Goal: Task Accomplishment & Management: Use online tool/utility

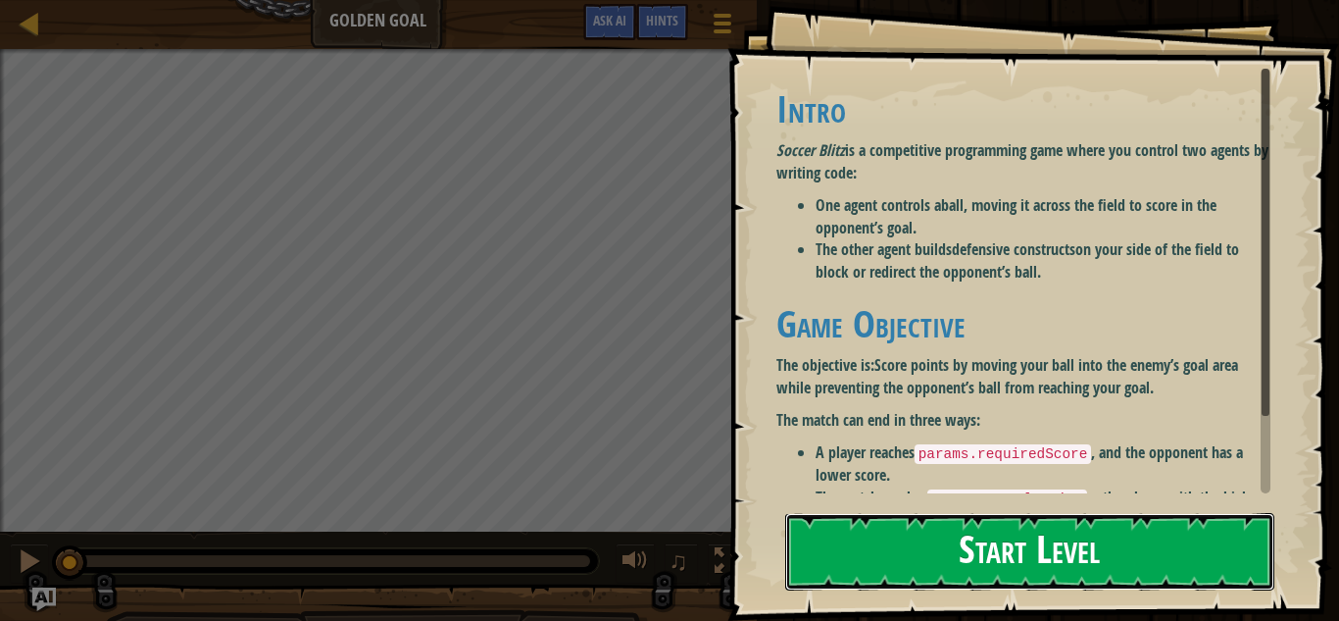
click at [961, 550] on button "Start Level" at bounding box center [1029, 551] width 489 height 77
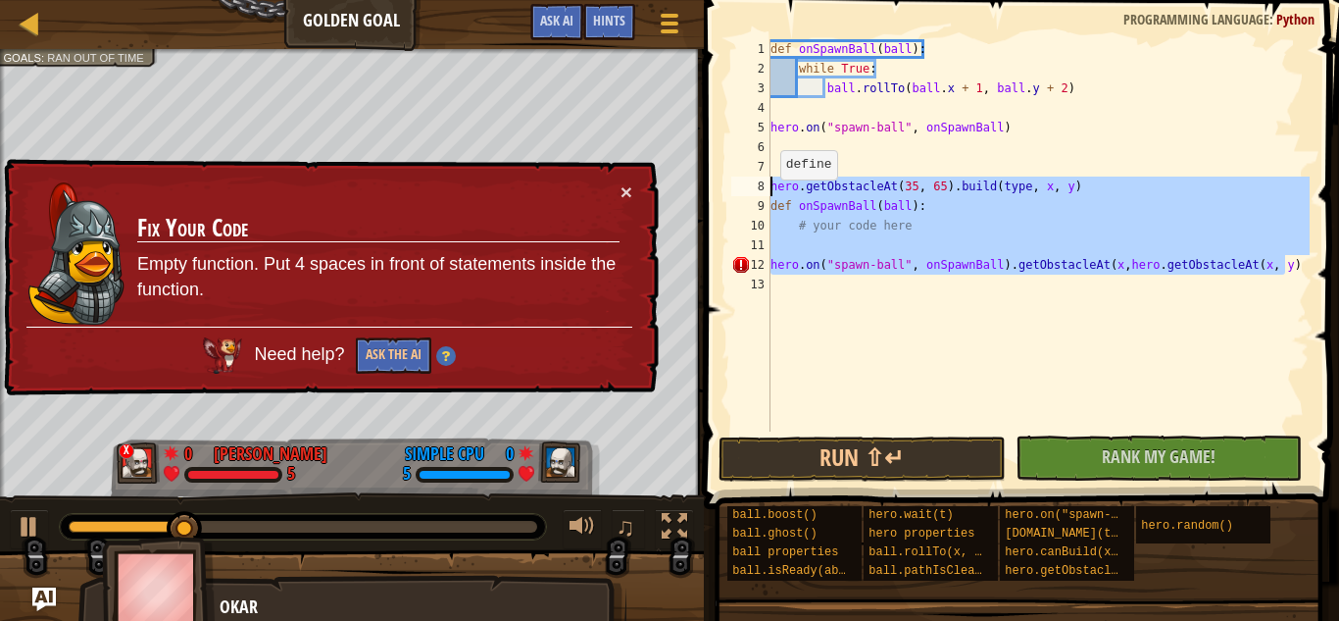
drag, startPoint x: 1293, startPoint y: 267, endPoint x: 765, endPoint y: 189, distance: 534.1
click at [765, 189] on div "hero.on("spawn-ball", onSpawnBall).getObstacleAt(x,hero.getObstacleAt(x, y) 1 2…" at bounding box center [1019, 235] width 582 height 392
type textarea "hero.getObstacleAt(35, 65).build(type, x, y) def onSpawnBall(ball):"
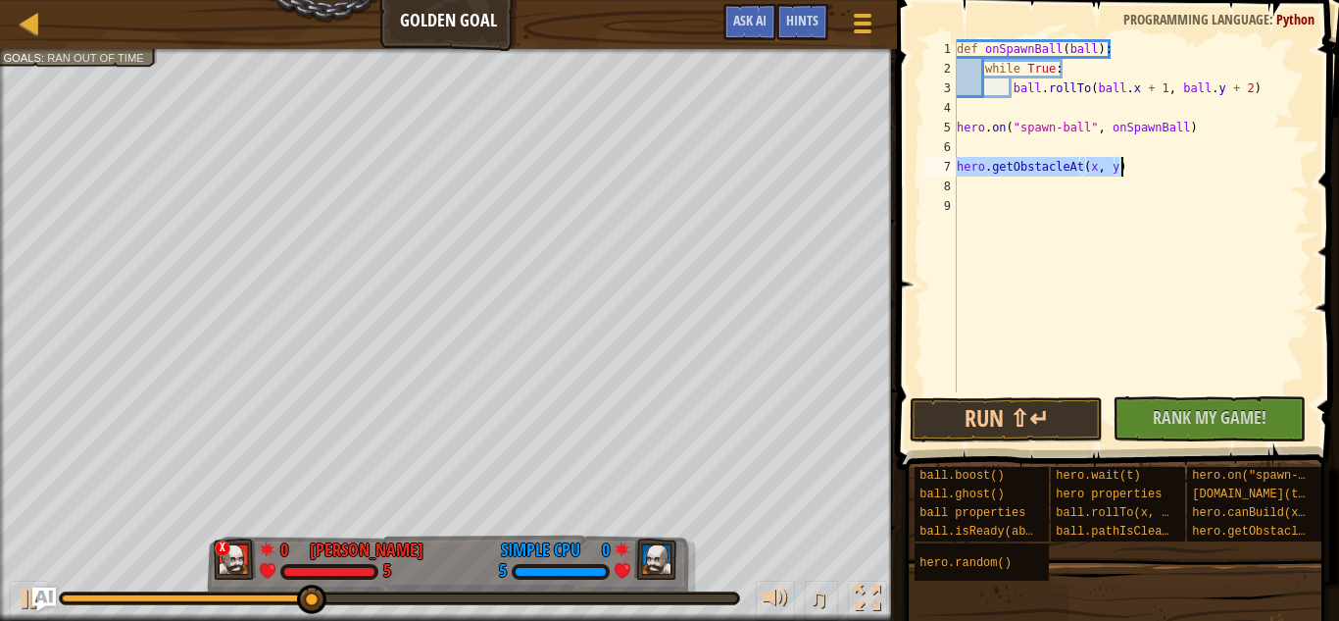
click at [1100, 167] on div "def onSpawnBall ( ball ) : while True : ball . rollTo ( ball . x + 1 , ball . y…" at bounding box center [1131, 215] width 357 height 353
click at [1095, 165] on div "def onSpawnBall ( ball ) : while True : ball . rollTo ( ball . x + 1 , ball . y…" at bounding box center [1131, 235] width 357 height 392
click at [1132, 165] on div "def onSpawnBall ( ball ) : while True : ball . rollTo ( ball . x + 1 , ball . y…" at bounding box center [1131, 235] width 357 height 392
click at [1126, 167] on div "def onSpawnBall ( ball ) : while True : ball . rollTo ( ball . x + 1 , ball . y…" at bounding box center [1131, 235] width 357 height 392
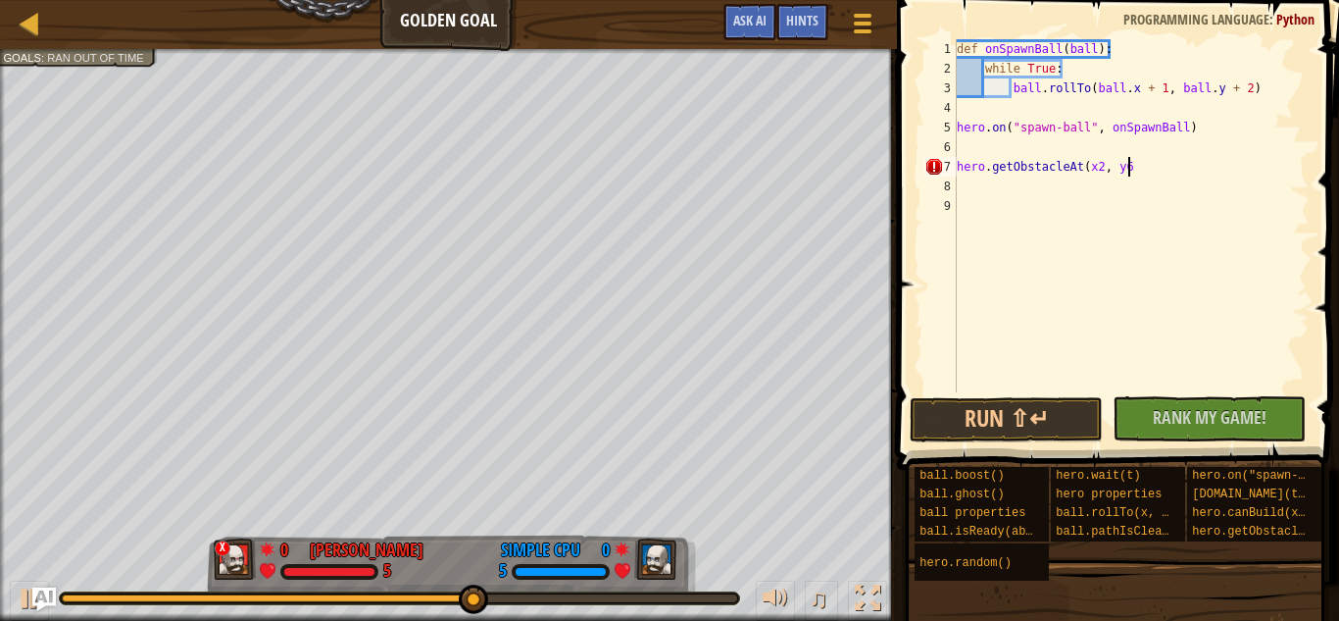
scroll to position [9, 25]
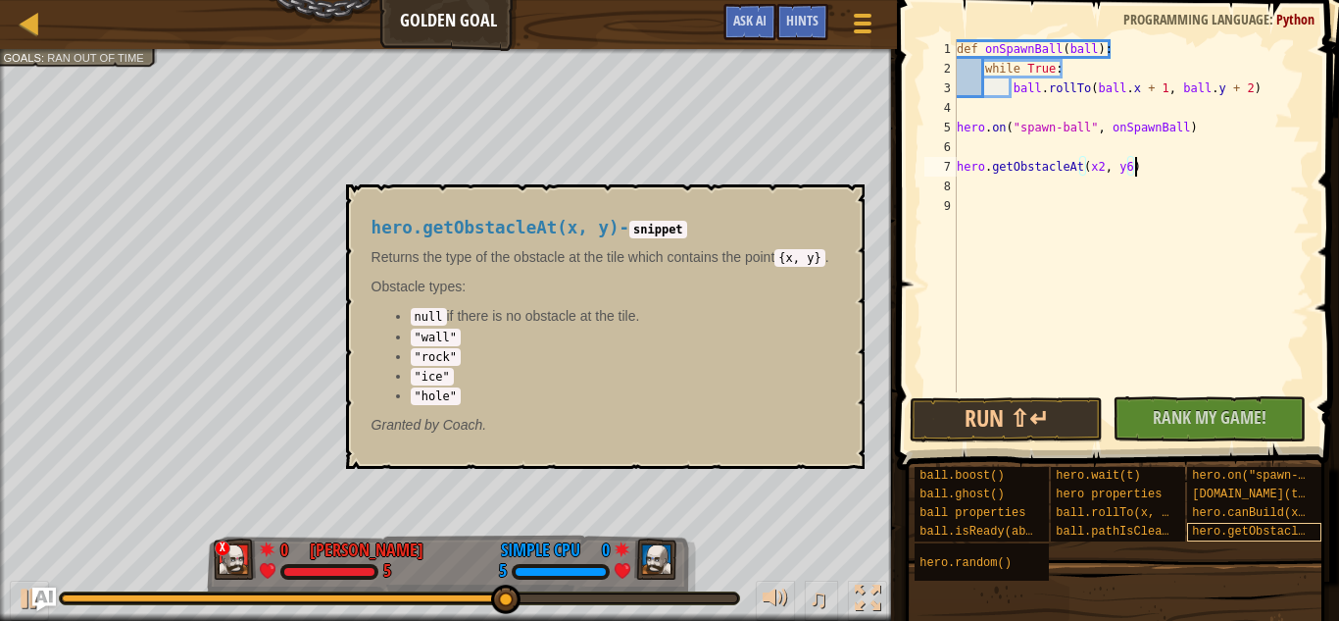
click at [1234, 527] on span "hero.getObstacleAt(x, y)" at bounding box center [1277, 532] width 170 height 14
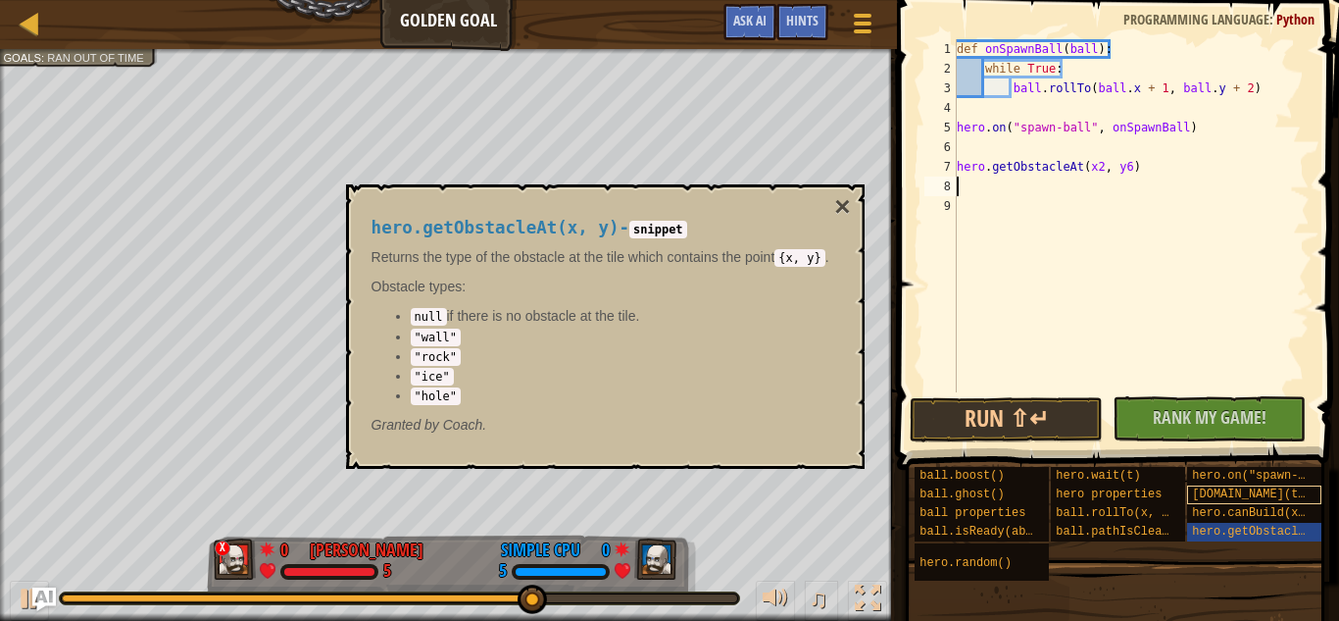
scroll to position [9, 21]
click at [1051, 187] on div "def onSpawnBall ( ball ) : while True : ball . rollTo ( ball . x + 1 , ball . y…" at bounding box center [1131, 215] width 357 height 353
click at [1078, 187] on div "def onSpawnBall ( ball ) : while True : ball . rollTo ( ball . x + 1 , ball . y…" at bounding box center [1131, 235] width 357 height 392
click at [1108, 188] on div "def onSpawnBall ( ball ) : while True : ball . rollTo ( ball . x + 1 , ball . y…" at bounding box center [1131, 235] width 357 height 392
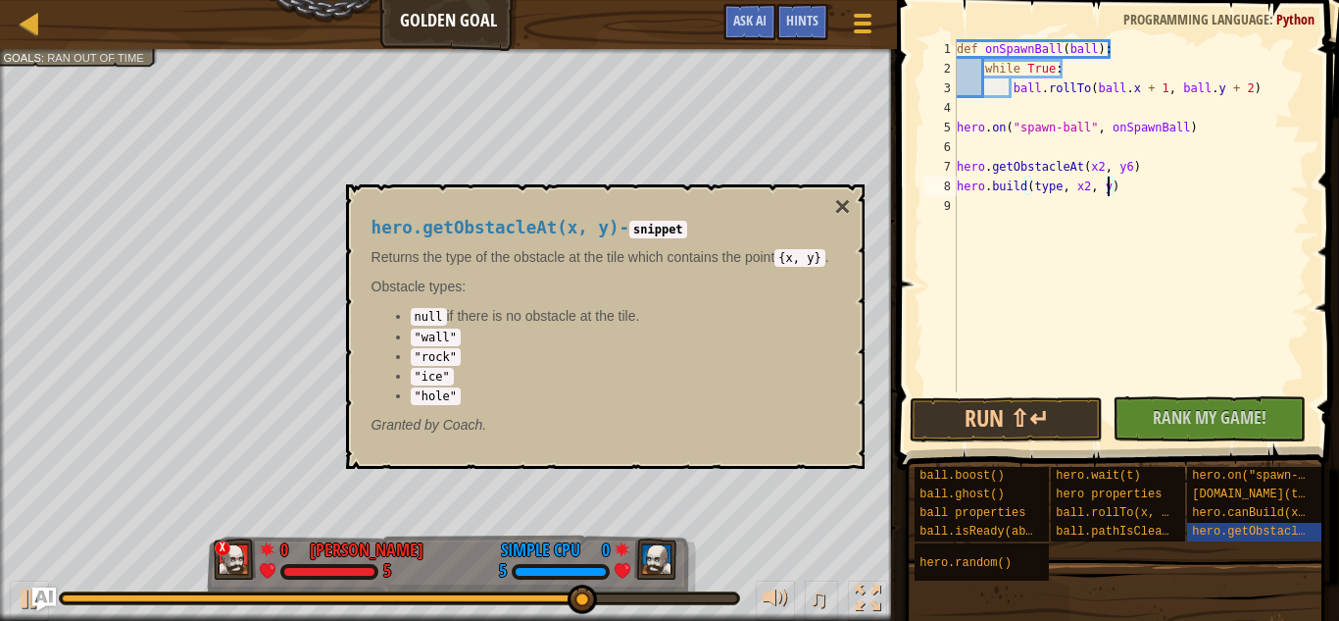
type textarea "[DOMAIN_NAME](type, x2, y6)"
click at [1141, 203] on div "def onSpawnBall ( ball ) : while True : ball . rollTo ( ball . x + 1 , ball . y…" at bounding box center [1131, 235] width 357 height 392
click at [1142, 191] on div "def onSpawnBall ( ball ) : while True : ball . rollTo ( ball . x + 1 , ball . y…" at bounding box center [1131, 235] width 357 height 392
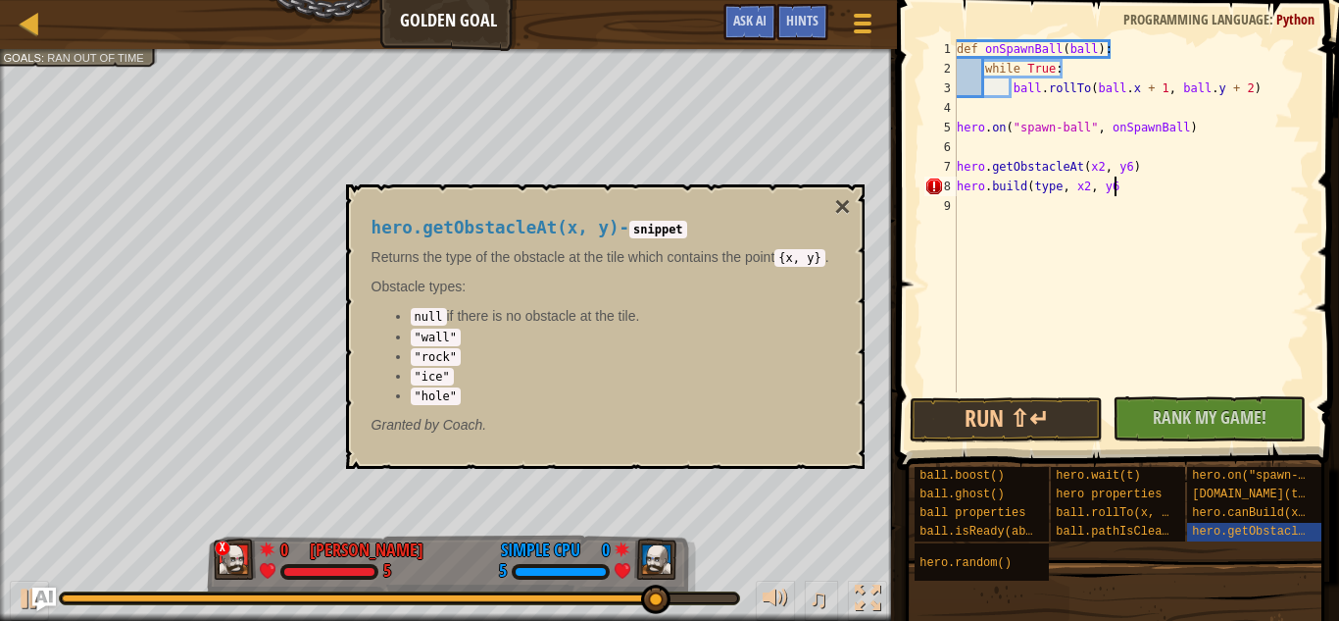
click at [1072, 185] on div "def onSpawnBall ( ball ) : while True : ball . rollTo ( ball . x + 1 , ball . y…" at bounding box center [1131, 235] width 357 height 392
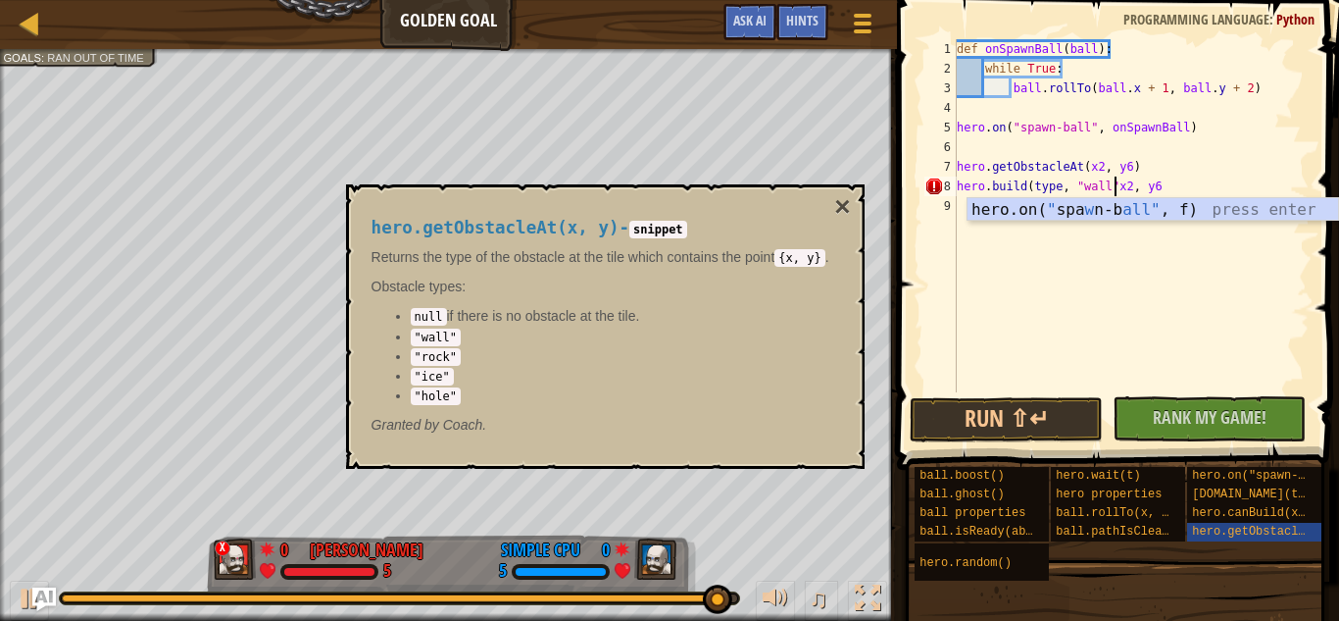
scroll to position [9, 23]
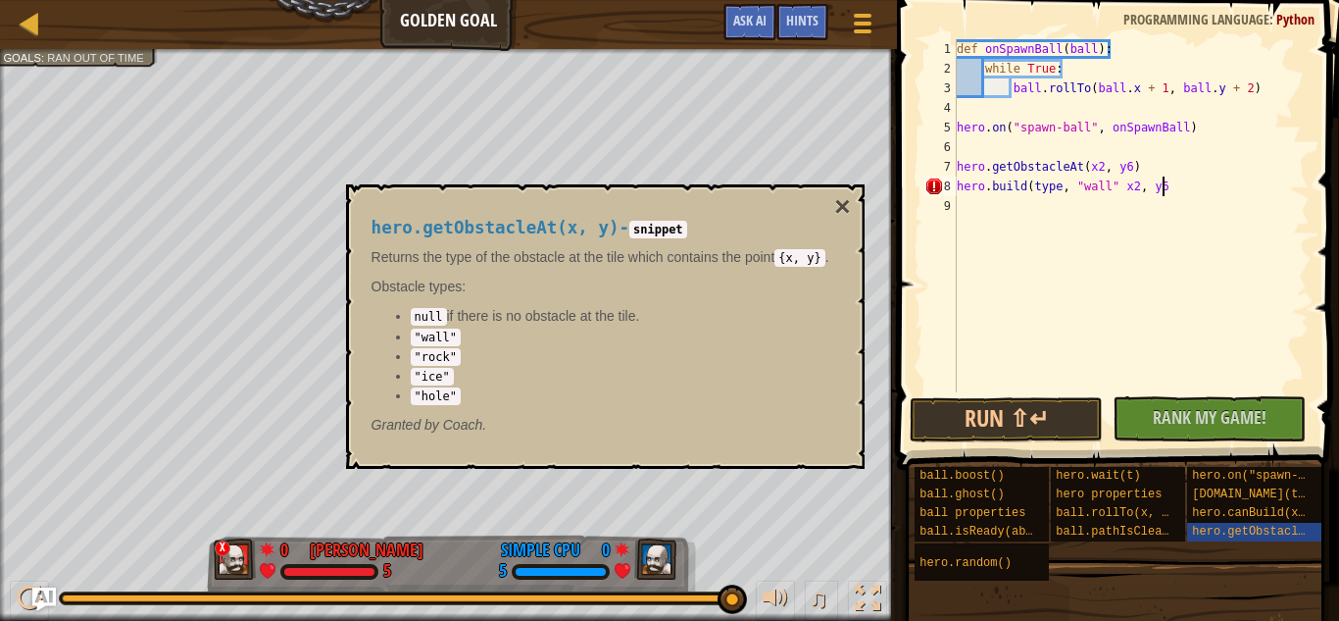
click at [1168, 185] on div "def onSpawnBall ( ball ) : while True : ball . rollTo ( ball . x + 1 , ball . y…" at bounding box center [1131, 235] width 357 height 392
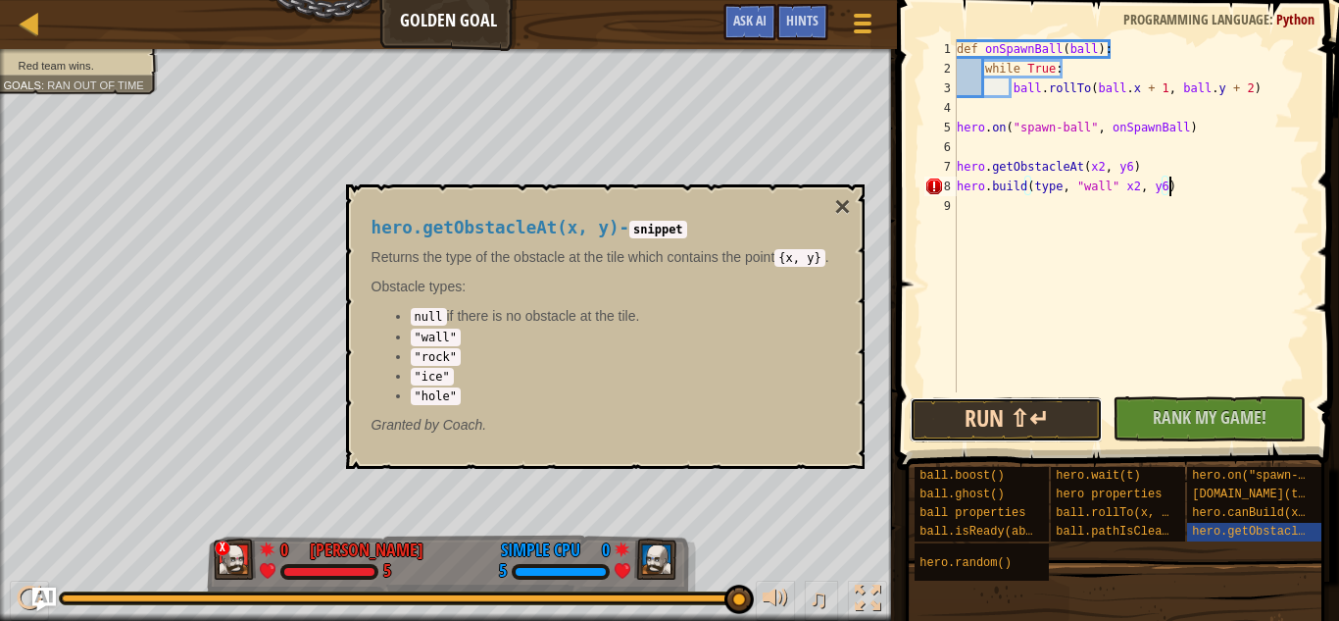
click at [1048, 417] on button "Run ⇧↵" at bounding box center [1006, 419] width 193 height 45
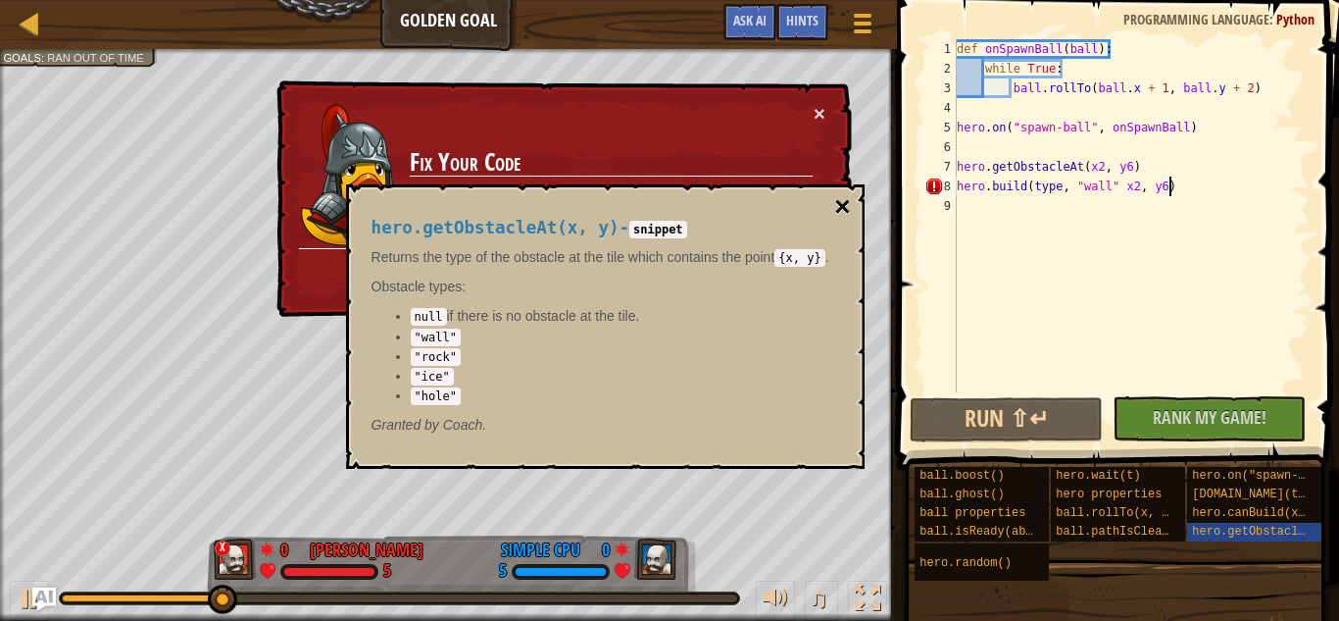
click at [849, 207] on button "×" at bounding box center [842, 206] width 16 height 27
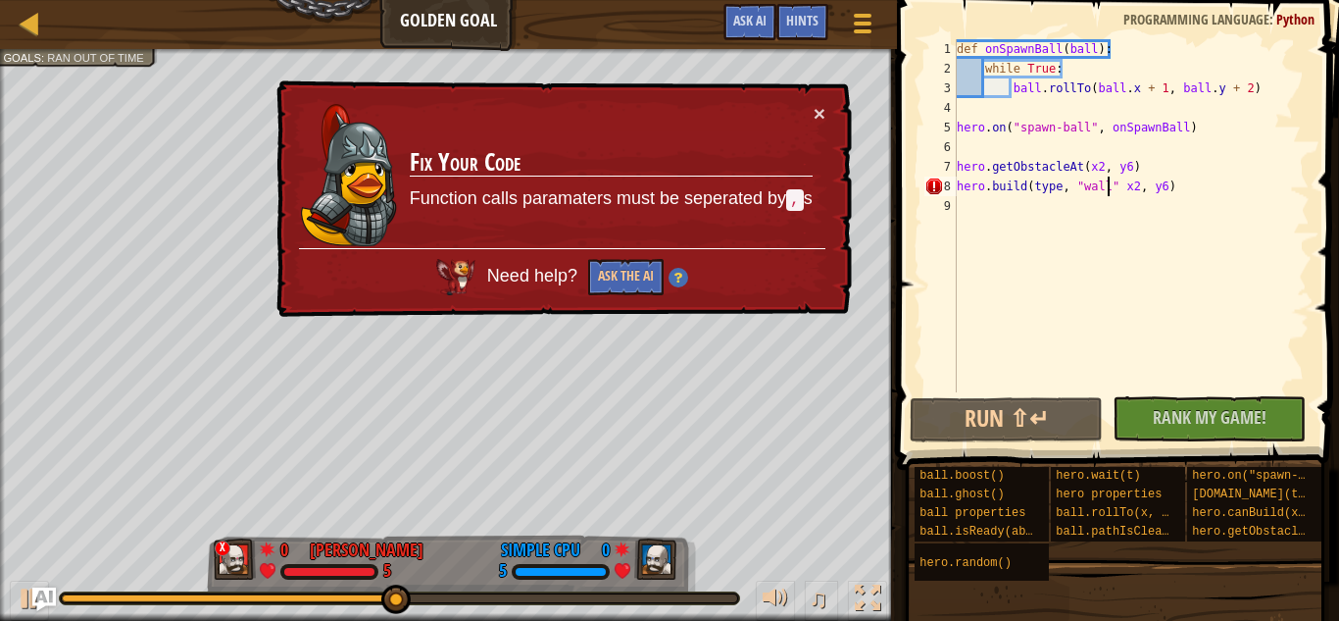
click at [1107, 190] on div "def onSpawnBall ( ball ) : while True : ball . rollTo ( ball . x + 1 , ball . y…" at bounding box center [1131, 235] width 357 height 392
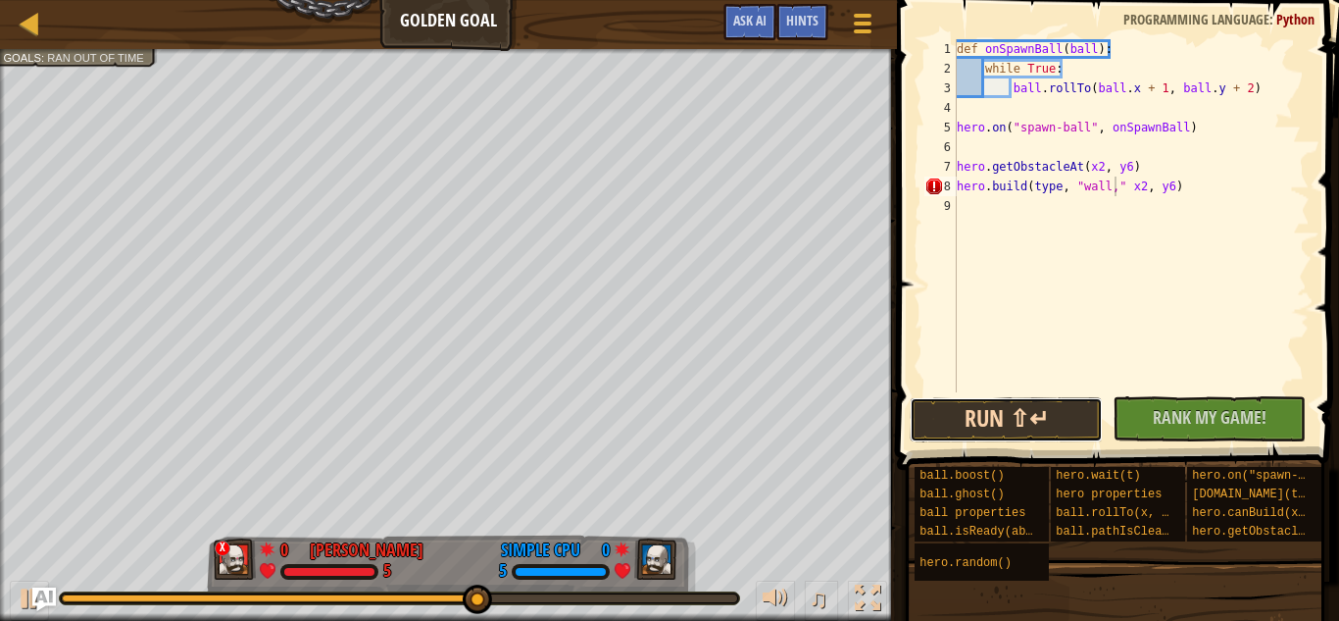
click at [1025, 419] on button "Run ⇧↵" at bounding box center [1006, 419] width 193 height 45
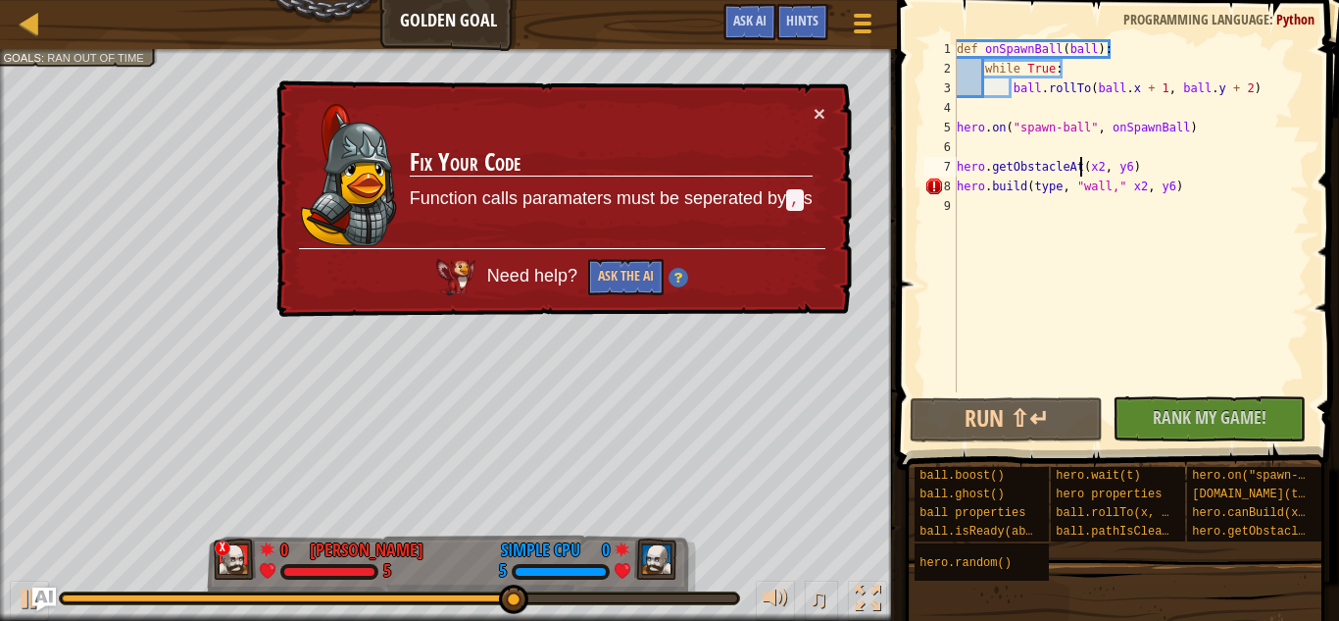
click at [1079, 167] on div "def onSpawnBall ( ball ) : while True : ball . rollTo ( ball . x + 1 , ball . y…" at bounding box center [1131, 235] width 357 height 392
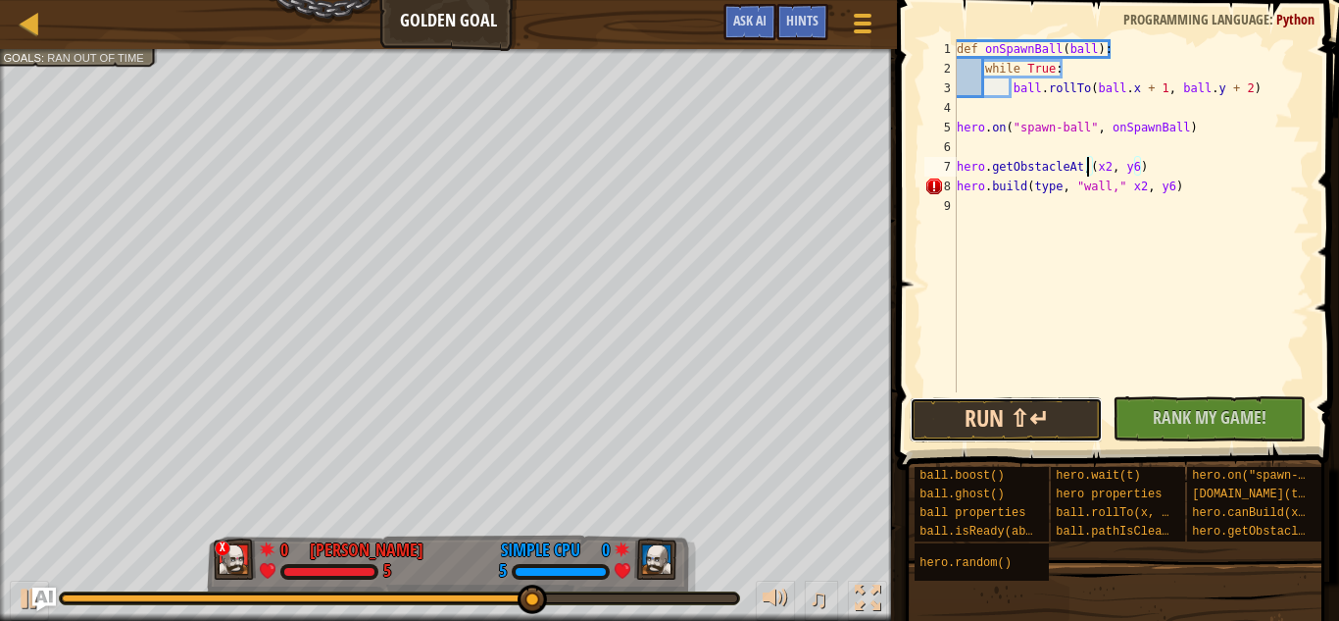
click at [985, 419] on button "Run ⇧↵" at bounding box center [1006, 419] width 193 height 45
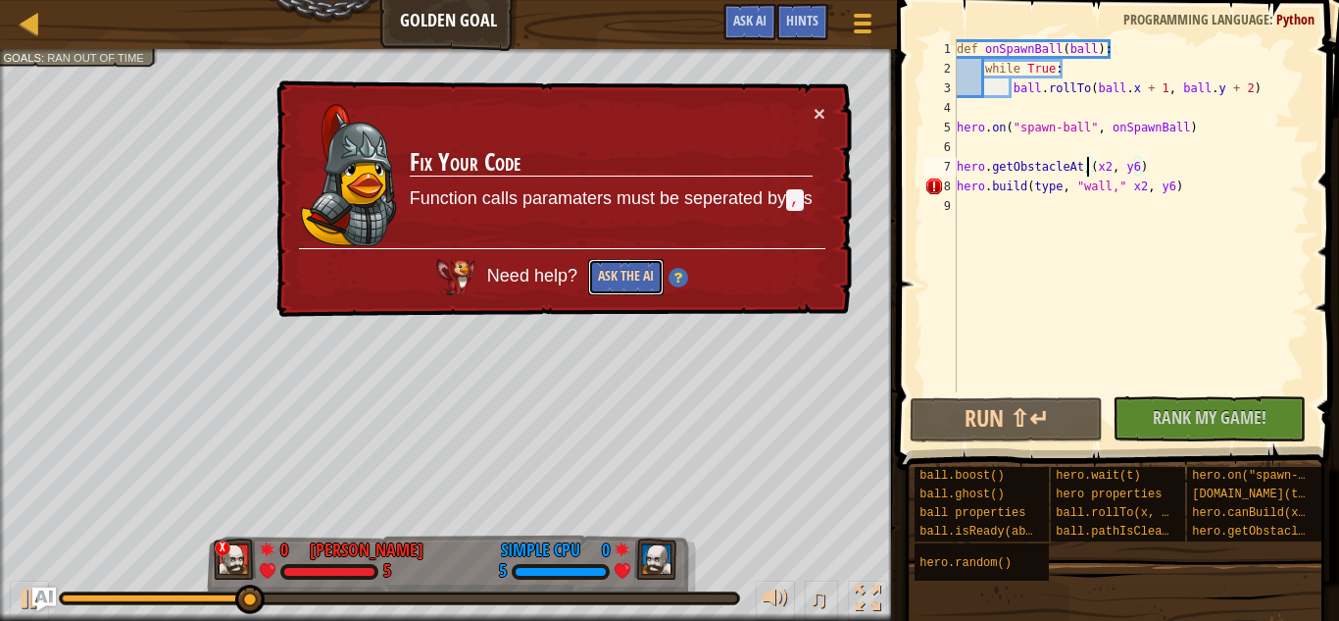
click at [601, 277] on button "Ask the AI" at bounding box center [625, 277] width 75 height 36
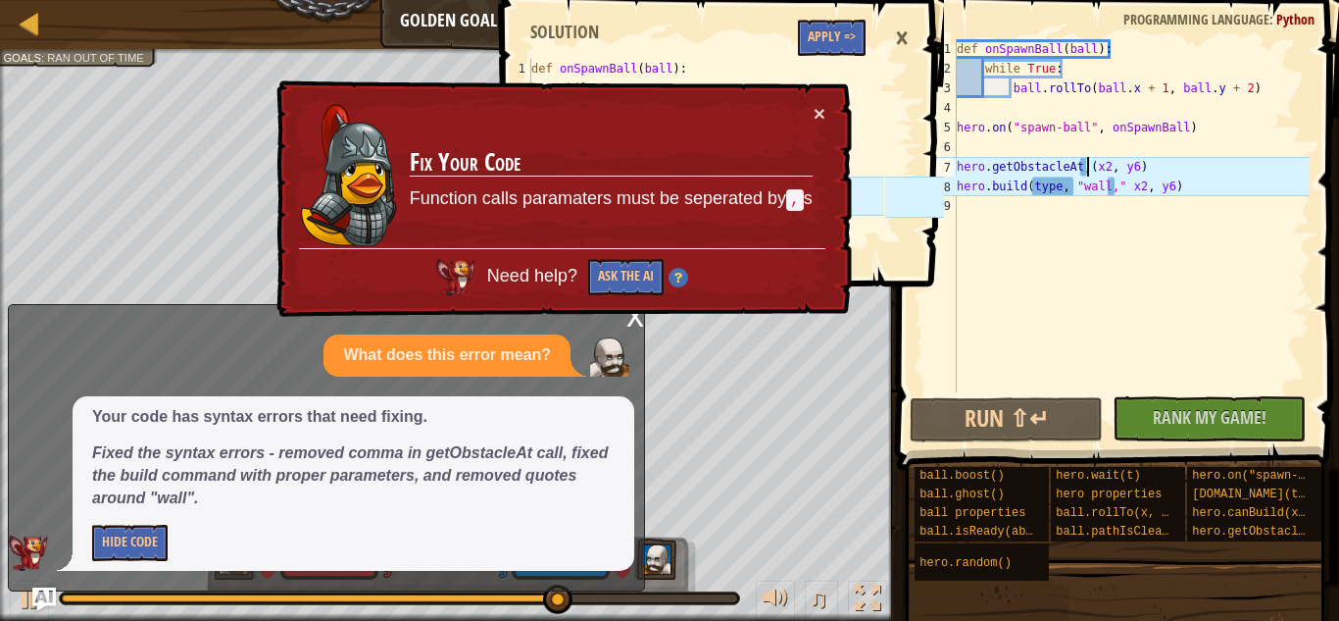
click at [366, 452] on em "Fixed the syntax errors - removed comma in getObstacleAt call, fixed the build …" at bounding box center [350, 475] width 516 height 62
click at [1073, 187] on div "def onSpawnBall ( ball ) : while True : ball . rollTo ( ball . x + 1 , ball . y…" at bounding box center [1131, 235] width 357 height 392
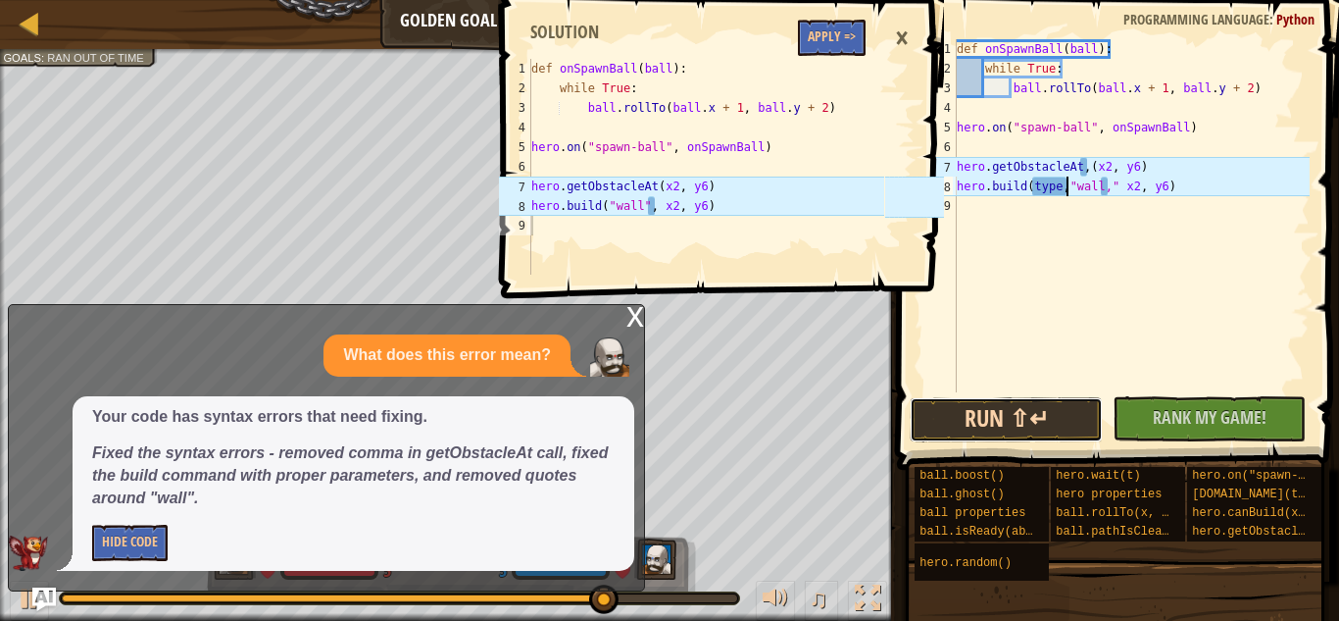
click at [1062, 415] on button "Run ⇧↵" at bounding box center [1006, 419] width 193 height 45
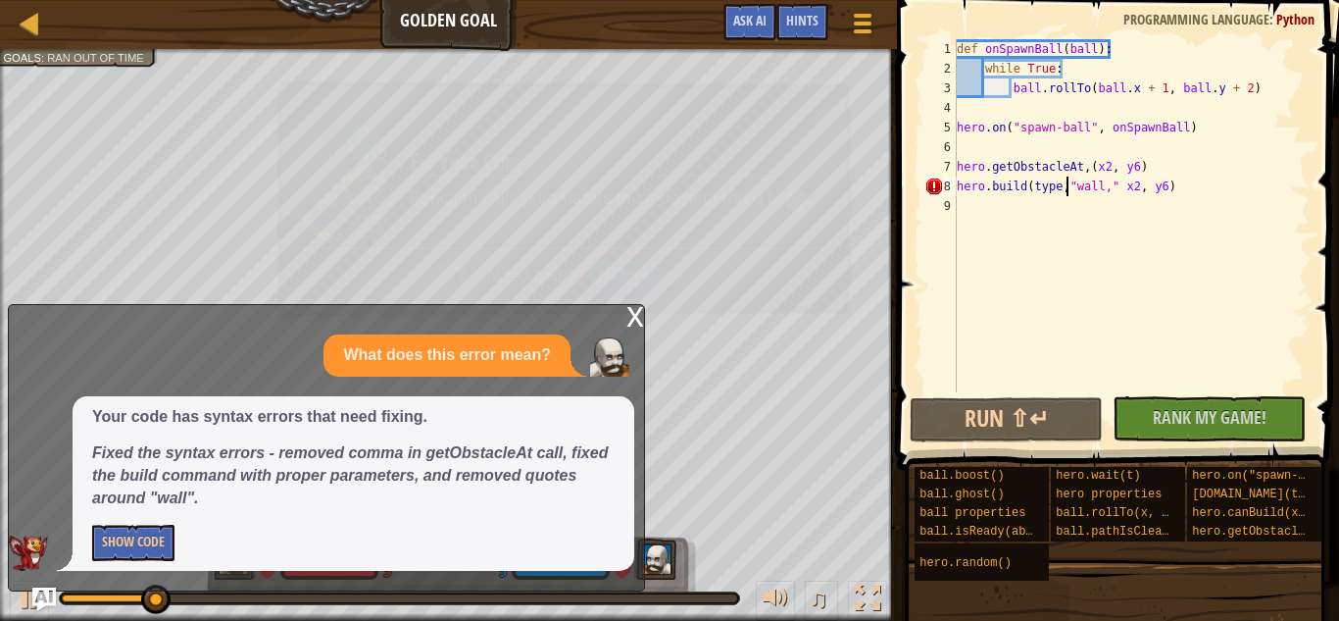
click at [1081, 174] on div "def onSpawnBall ( ball ) : while True : ball . rollTo ( ball . x + 1 , ball . y…" at bounding box center [1131, 235] width 357 height 392
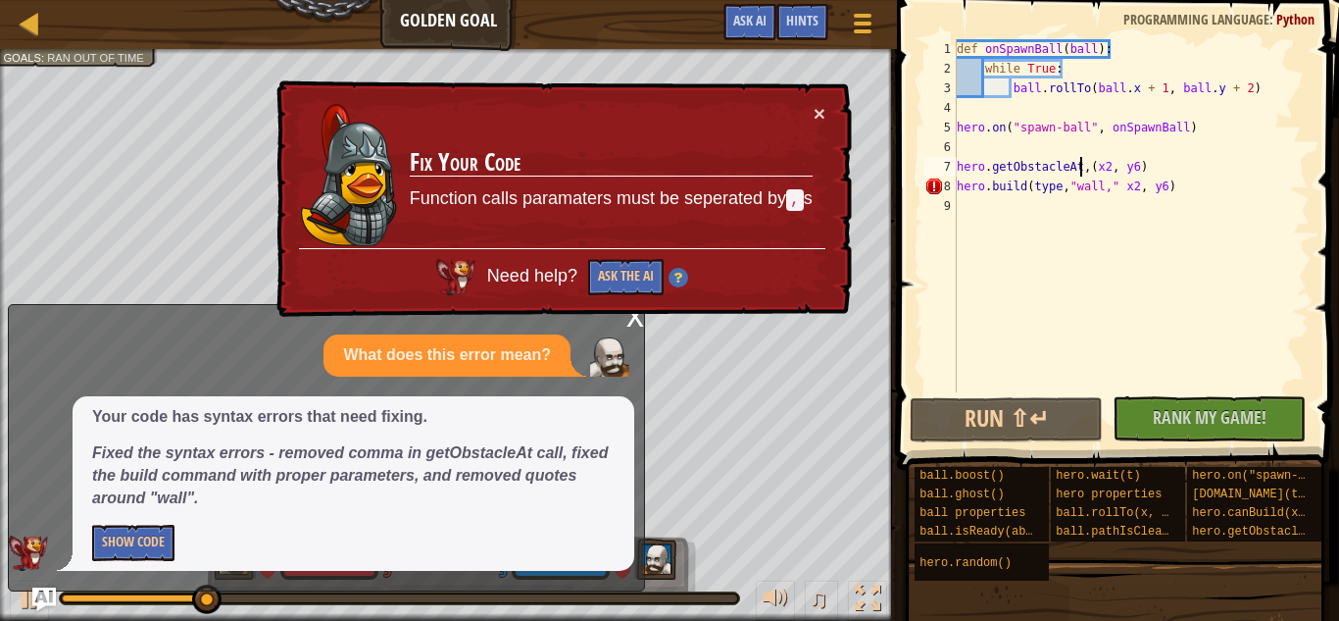
type textarea "hero.getObstacleA,(x2, y6)"
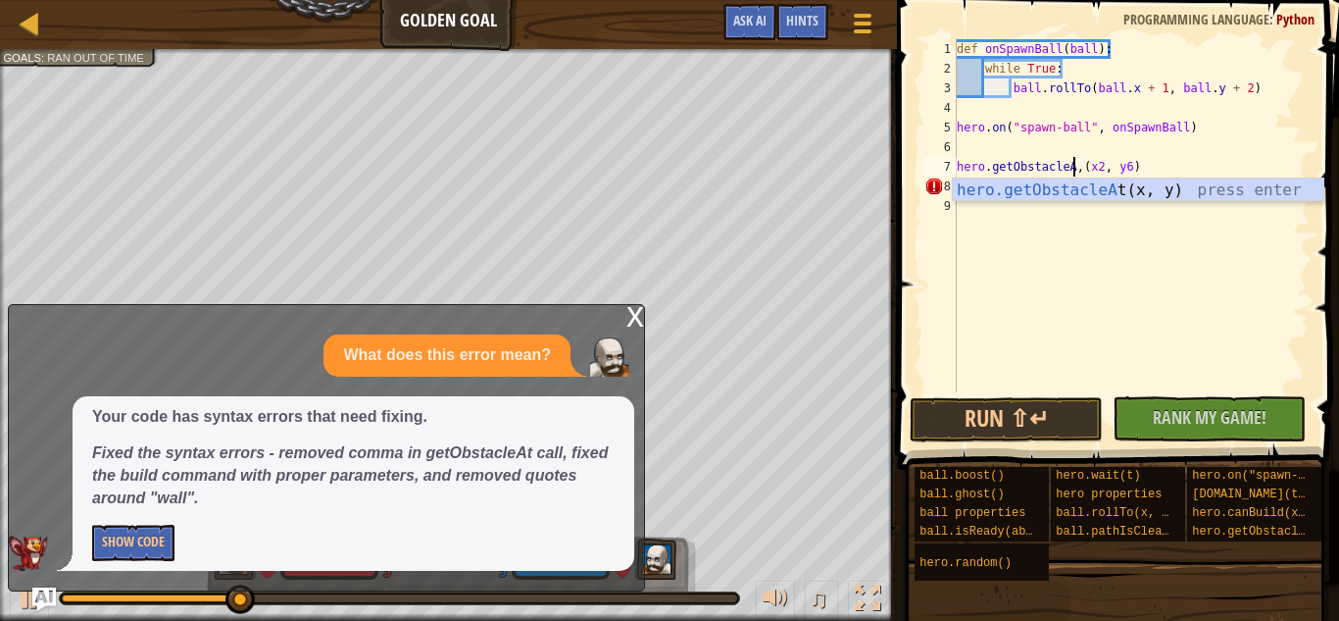
click at [1102, 206] on div "def onSpawnBall ( ball ) : while True : ball . rollTo ( ball . x + 1 , ball . y…" at bounding box center [1131, 235] width 357 height 392
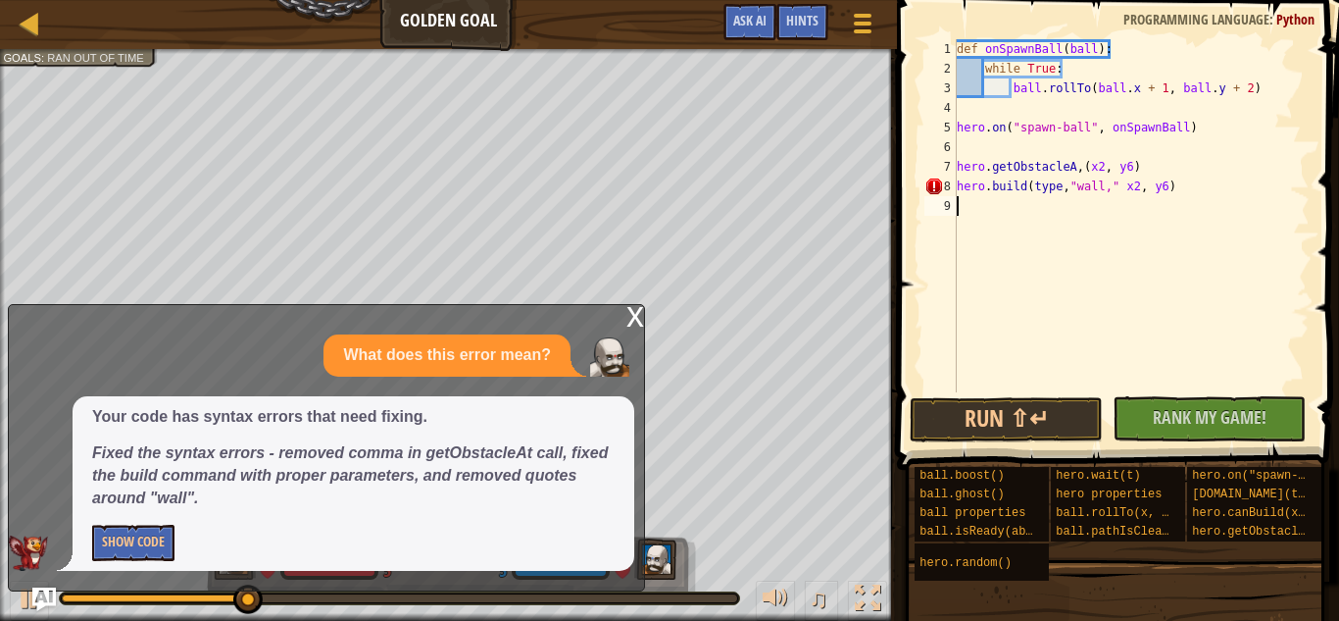
scroll to position [9, 0]
click at [1150, 185] on div "def onSpawnBall ( ball ) : while True : ball . rollTo ( ball . x + 1 , ball . y…" at bounding box center [1131, 235] width 357 height 392
click at [1068, 187] on div "def onSpawnBall ( ball ) : while True : ball . rollTo ( ball . x + 1 , ball . y…" at bounding box center [1131, 235] width 357 height 392
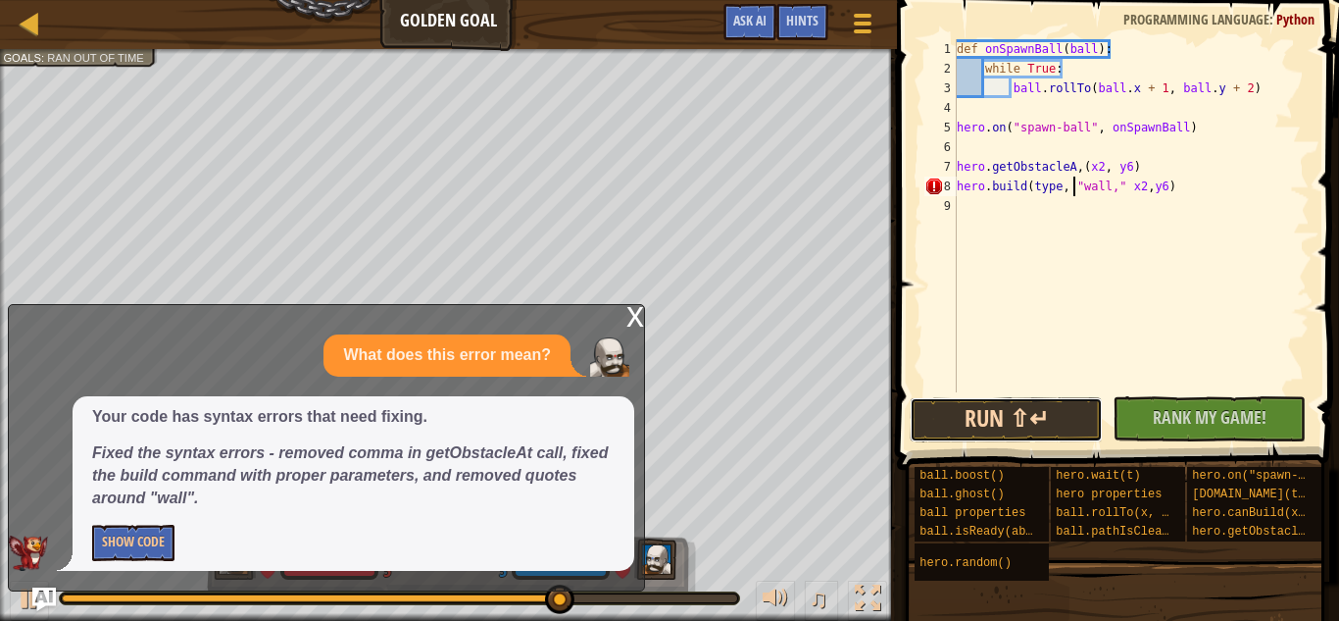
click at [1076, 419] on button "Run ⇧↵" at bounding box center [1006, 419] width 193 height 45
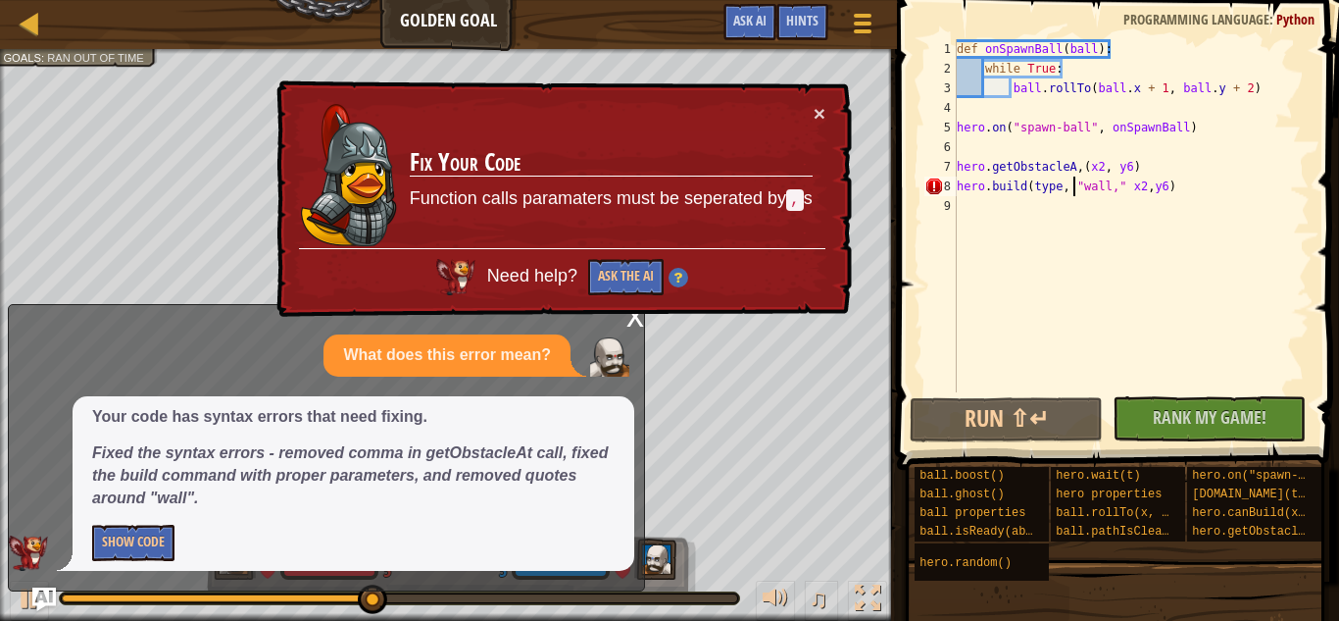
click at [1081, 184] on div "def onSpawnBall ( ball ) : while True : ball . rollTo ( ball . x + 1 , ball . y…" at bounding box center [1131, 235] width 357 height 392
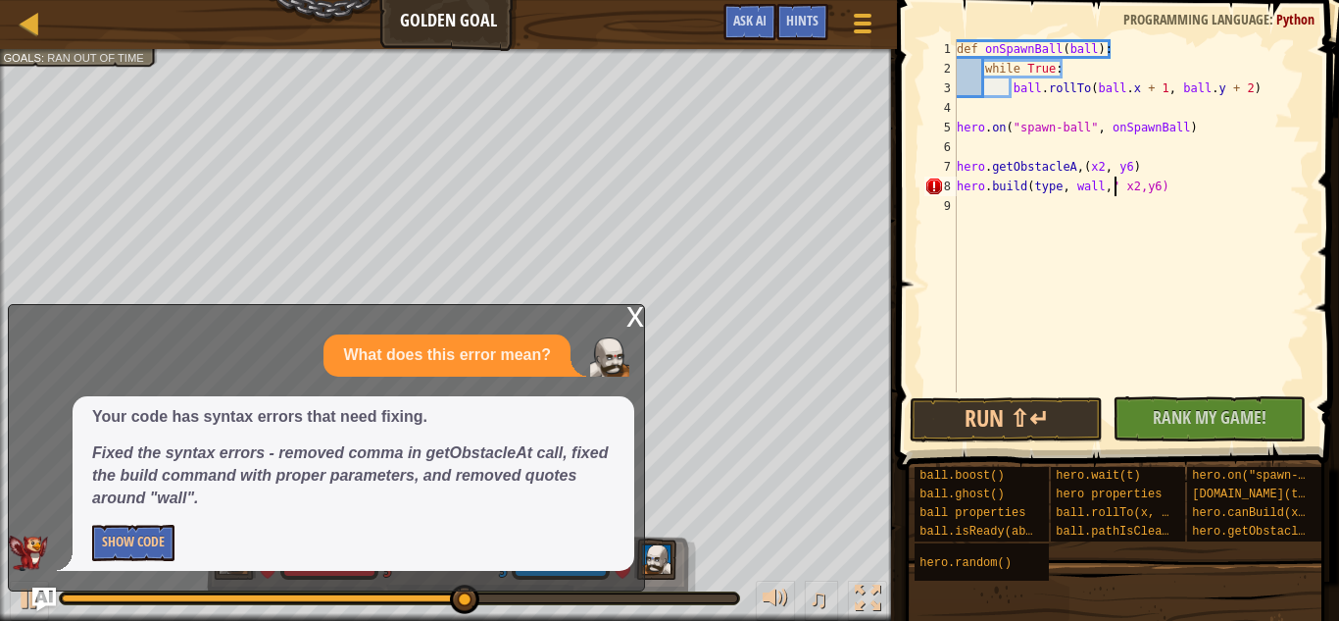
click at [1115, 184] on div "def onSpawnBall ( ball ) : while True : ball . rollTo ( ball . x + 1 , ball . y…" at bounding box center [1131, 235] width 357 height 392
click at [1058, 409] on button "Run ⇧↵" at bounding box center [1006, 419] width 193 height 45
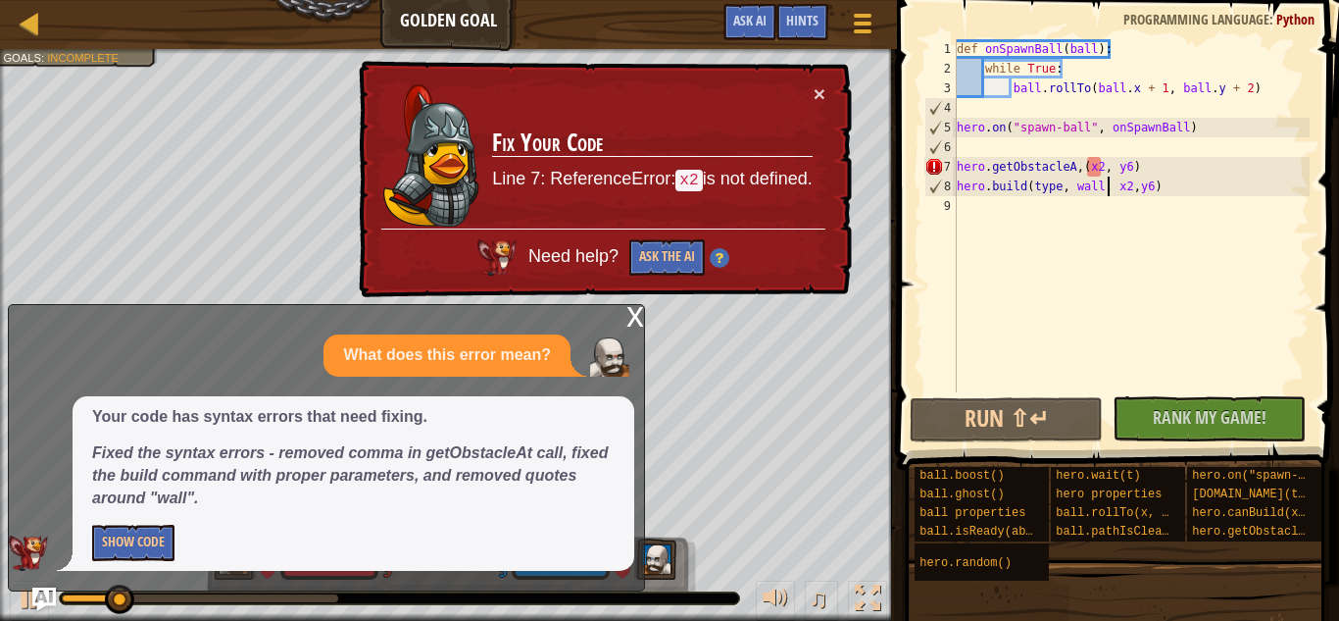
click at [1084, 167] on div "def onSpawnBall ( ball ) : while True : ball . rollTo ( ball . x + 1 , ball . y…" at bounding box center [1131, 235] width 357 height 392
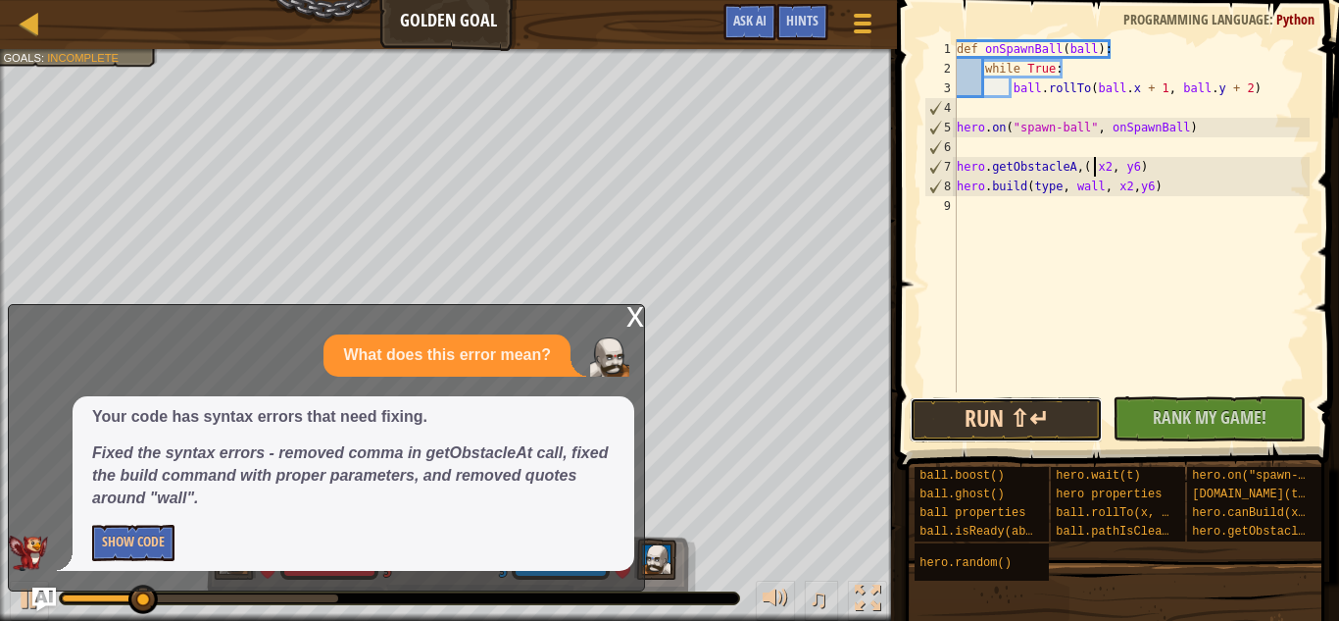
click at [995, 412] on button "Run ⇧↵" at bounding box center [1006, 419] width 193 height 45
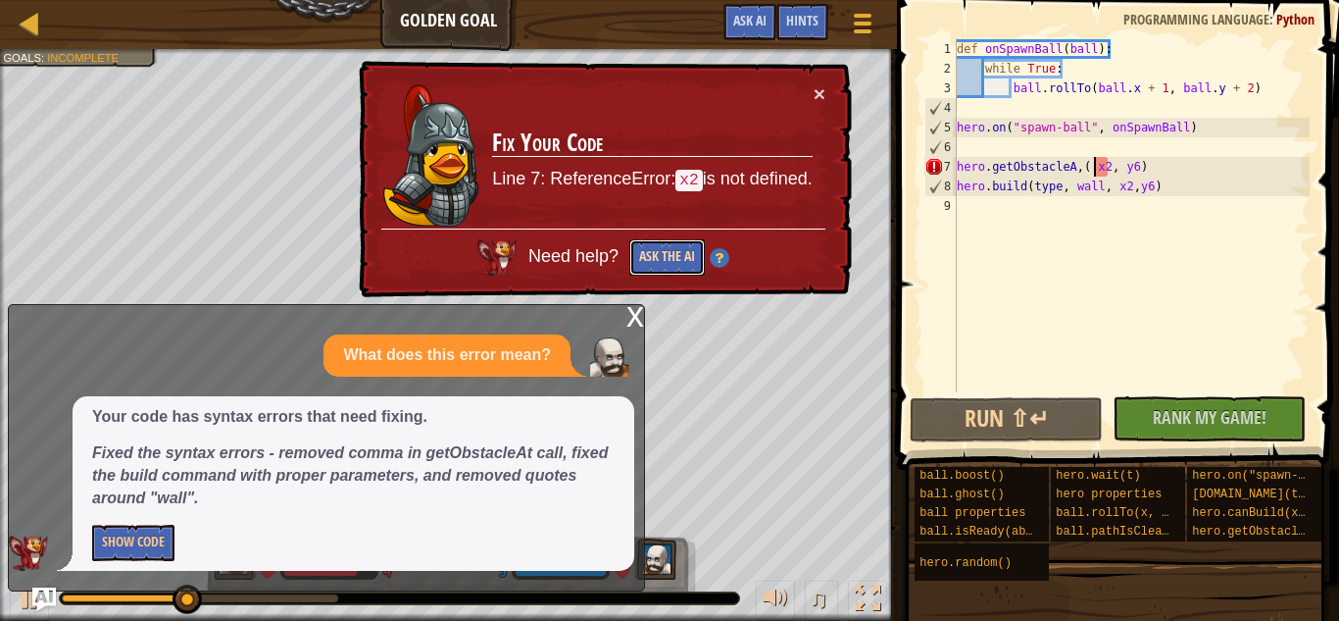
click at [647, 269] on button "Ask the AI" at bounding box center [666, 257] width 75 height 37
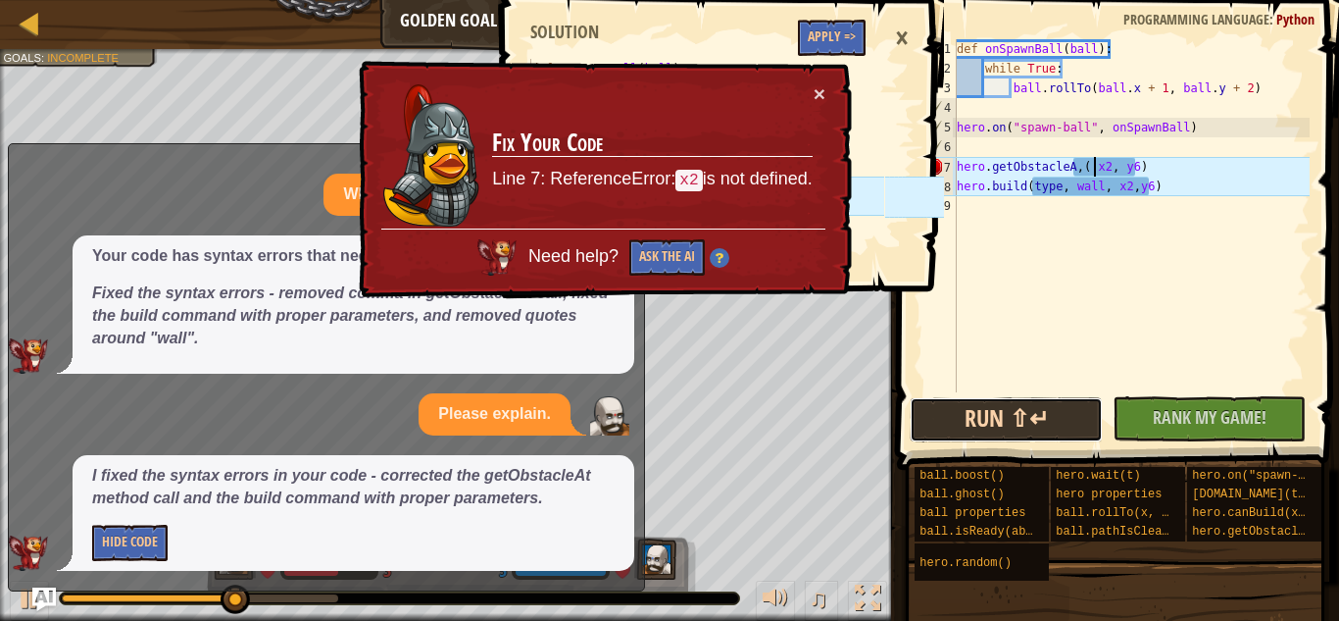
click at [1007, 419] on button "Run ⇧↵" at bounding box center [1006, 419] width 193 height 45
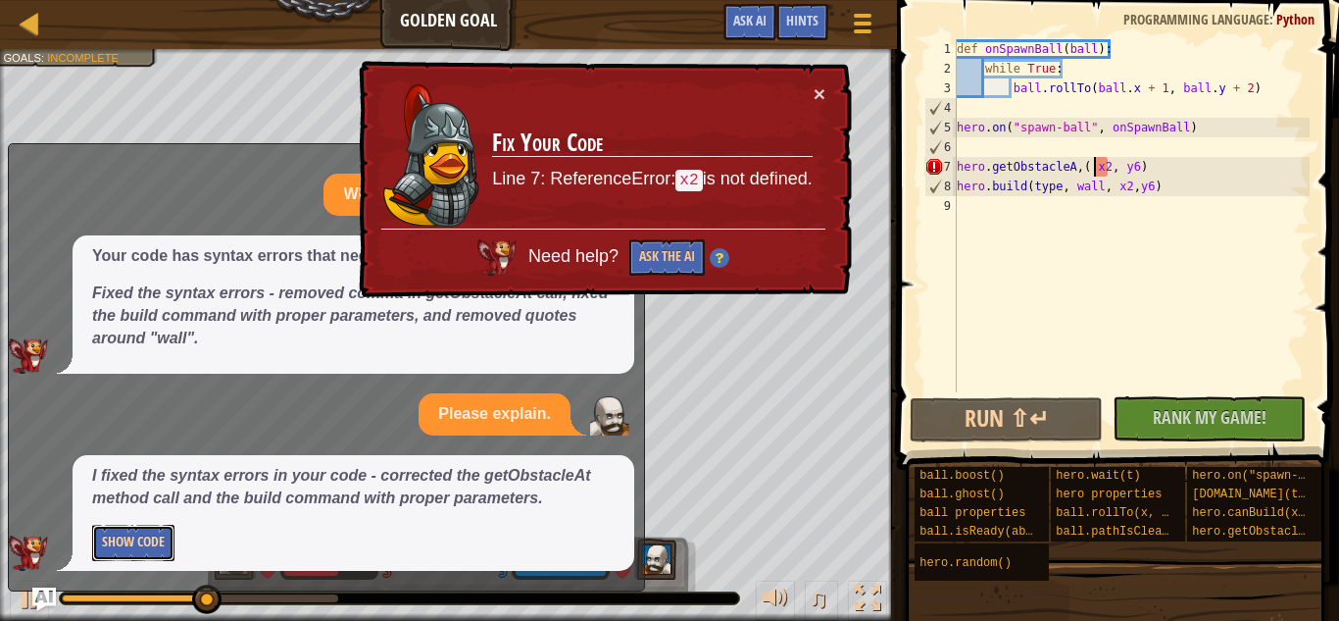
click at [118, 546] on button "Show Code" at bounding box center [133, 543] width 82 height 36
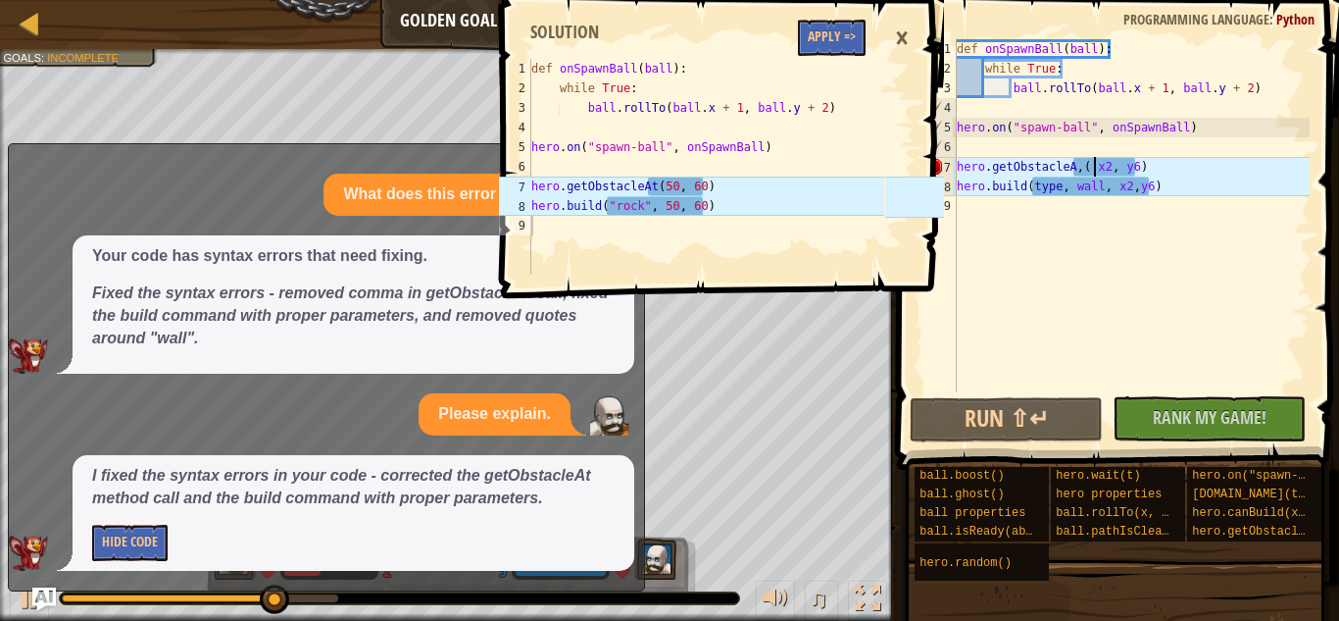
click at [1095, 186] on div "def onSpawnBall ( ball ) : while True : ball . rollTo ( ball . x + 1 , ball . y…" at bounding box center [1131, 235] width 357 height 392
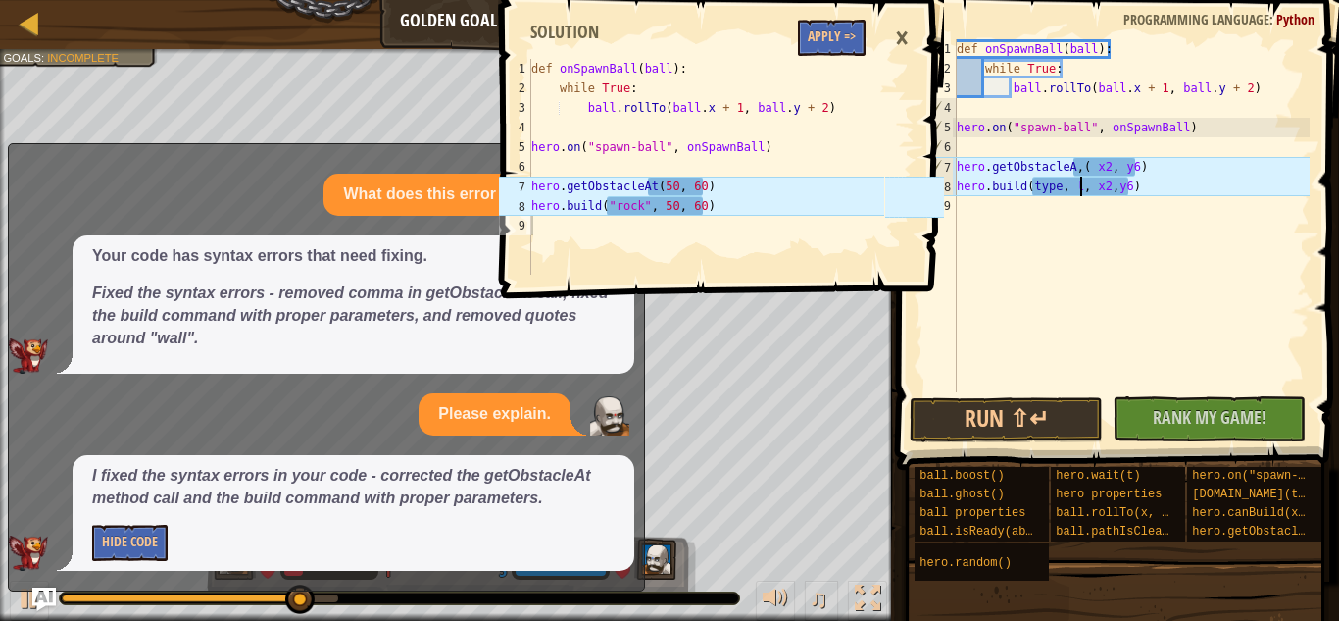
click at [1079, 185] on div "def onSpawnBall ( ball ) : while True : ball . rollTo ( ball . x + 1 , ball . y…" at bounding box center [1131, 235] width 357 height 392
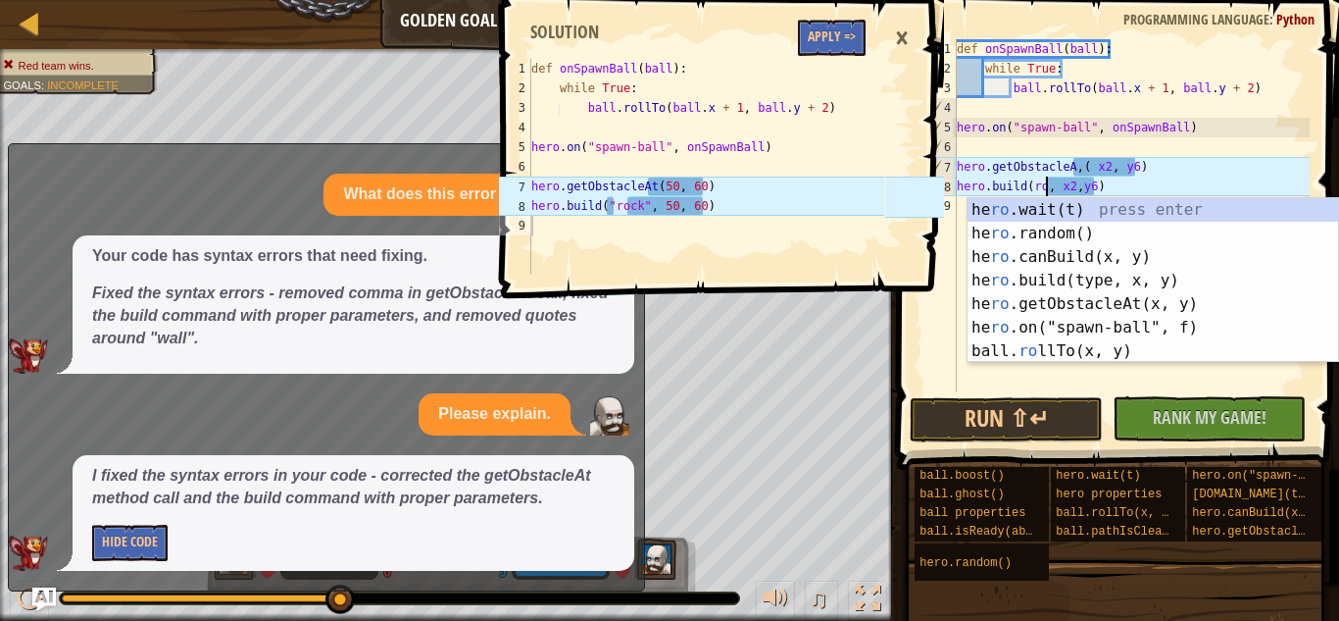
scroll to position [9, 15]
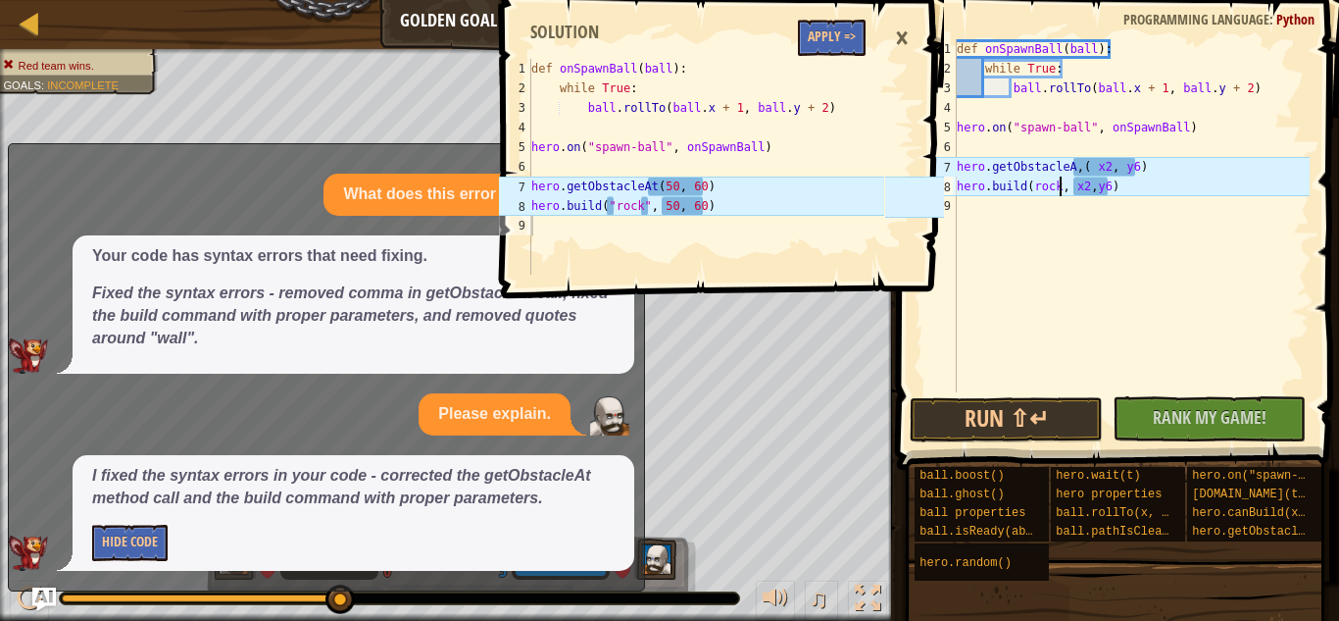
click at [1032, 188] on div "def onSpawnBall ( ball ) : while True : ball . rollTo ( ball . x + 1 , ball . y…" at bounding box center [1131, 235] width 357 height 392
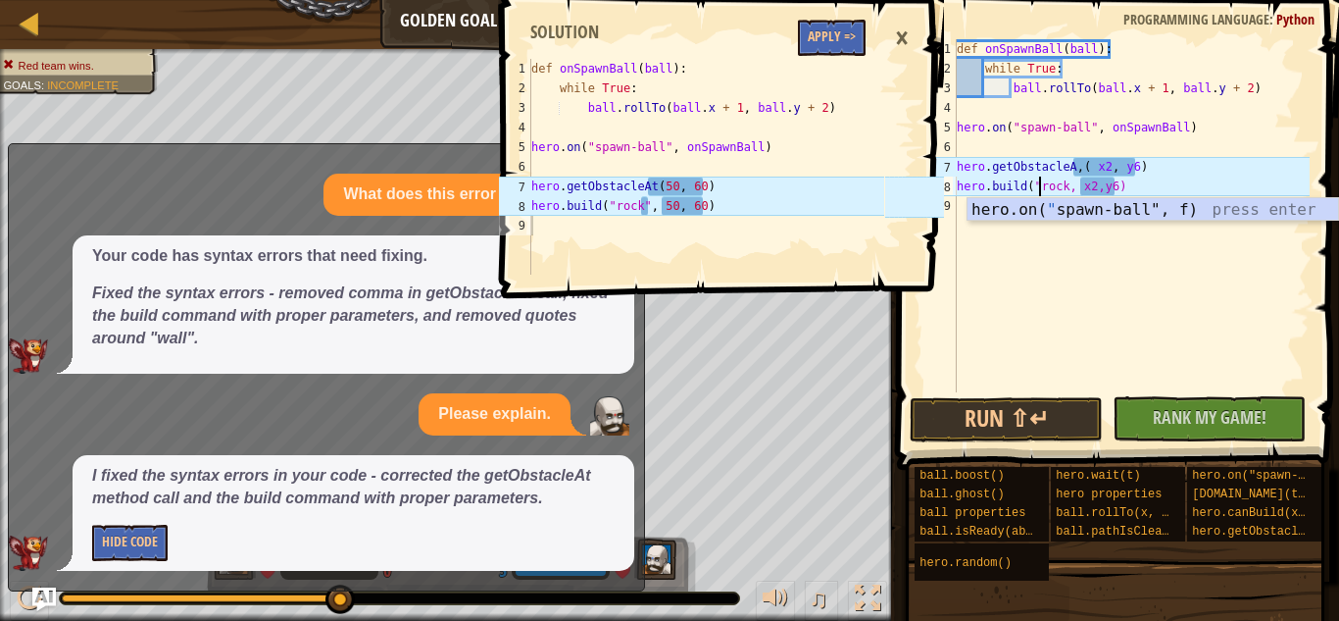
scroll to position [9, 12]
click at [1069, 183] on div "def onSpawnBall ( ball ) : while True : ball . rollTo ( ball . x + 1 , ball . y…" at bounding box center [1131, 235] width 357 height 392
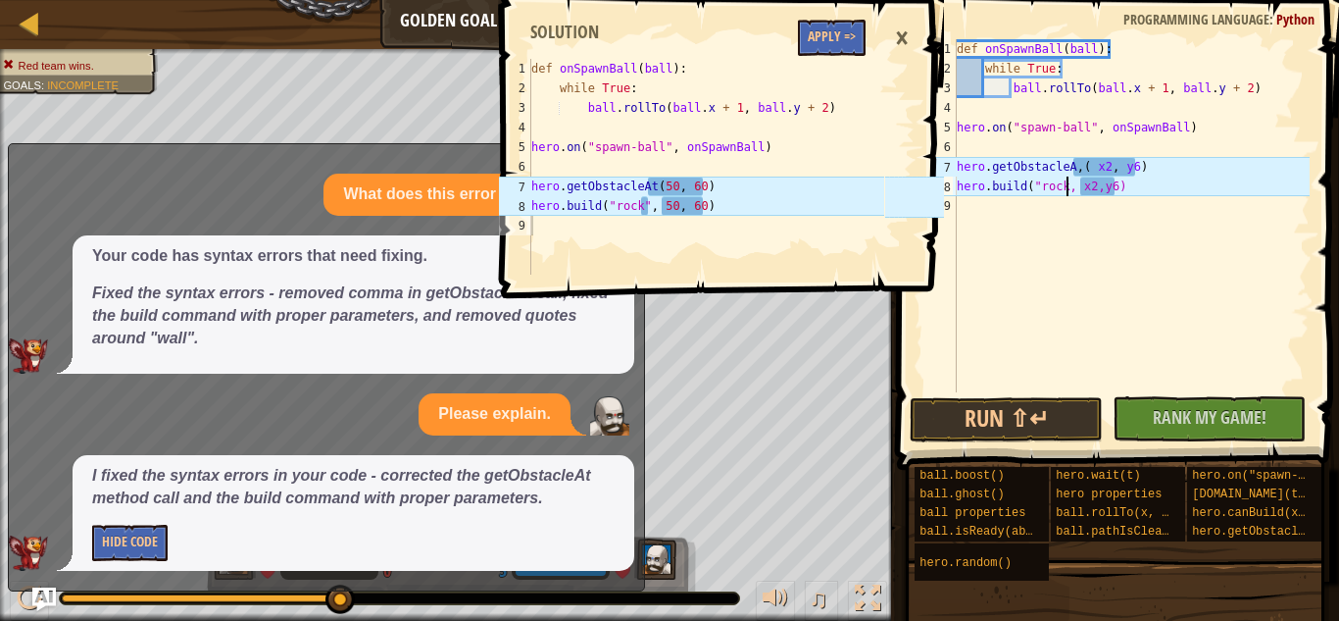
scroll to position [9, 17]
click at [1073, 163] on div "def onSpawnBall ( ball ) : while True : ball . rollTo ( ball . x + 1 , ball . y…" at bounding box center [1131, 235] width 357 height 392
click at [1114, 166] on div "def onSpawnBall ( ball ) : while True : ball . rollTo ( ball . x + 1 , ball . y…" at bounding box center [1131, 235] width 357 height 392
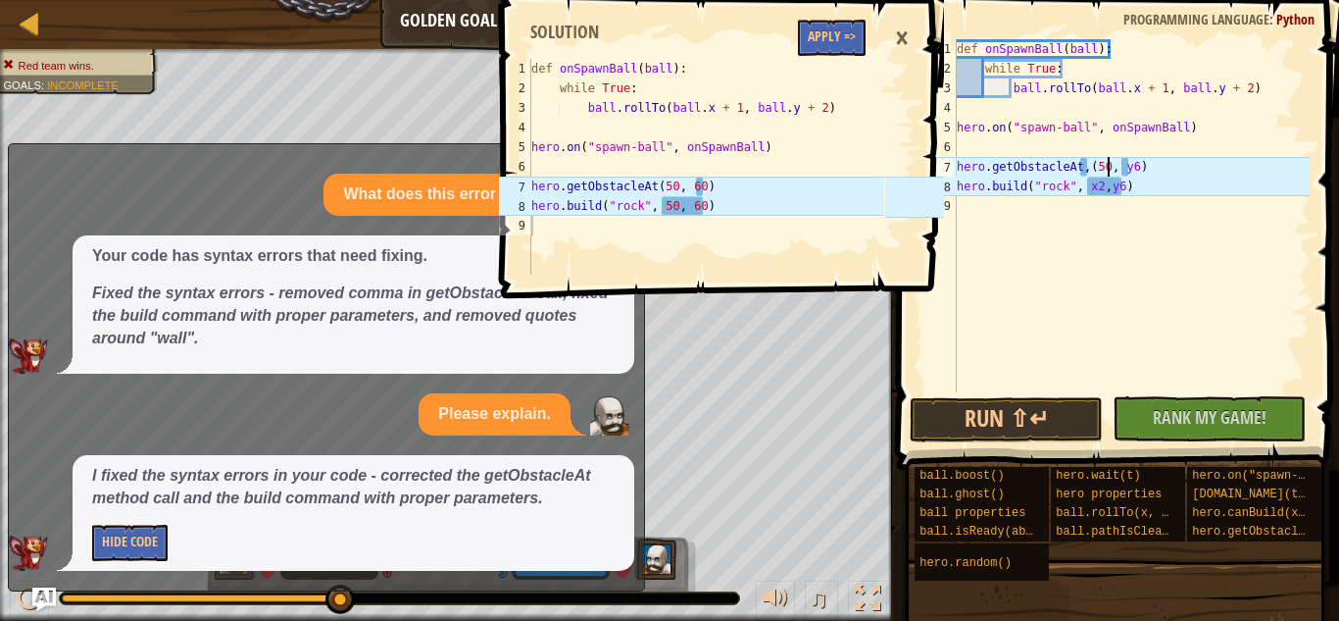
click at [1137, 167] on div "def onSpawnBall ( ball ) : while True : ball . rollTo ( ball . x + 1 , ball . y…" at bounding box center [1131, 235] width 357 height 392
click at [1120, 187] on div "def onSpawnBall ( ball ) : while True : ball . rollTo ( ball . x + 1 , ball . y…" at bounding box center [1131, 235] width 357 height 392
type textarea "[DOMAIN_NAME]("rock", x2,)"
